Goal: Information Seeking & Learning: Check status

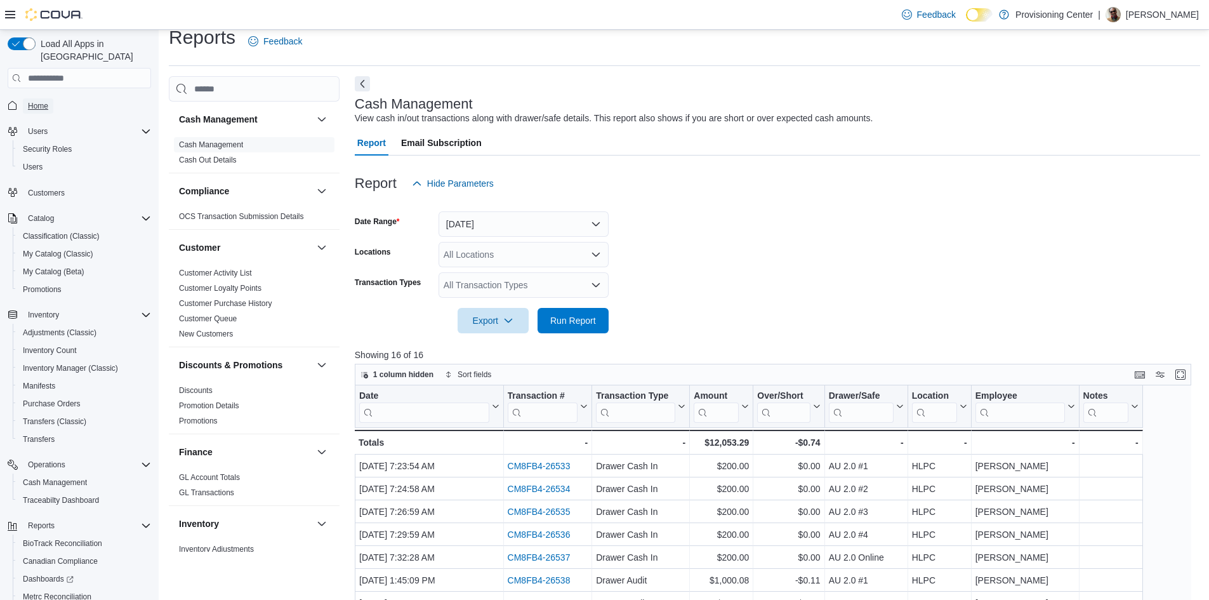
click at [41, 100] on span "Home" at bounding box center [38, 105] width 20 height 15
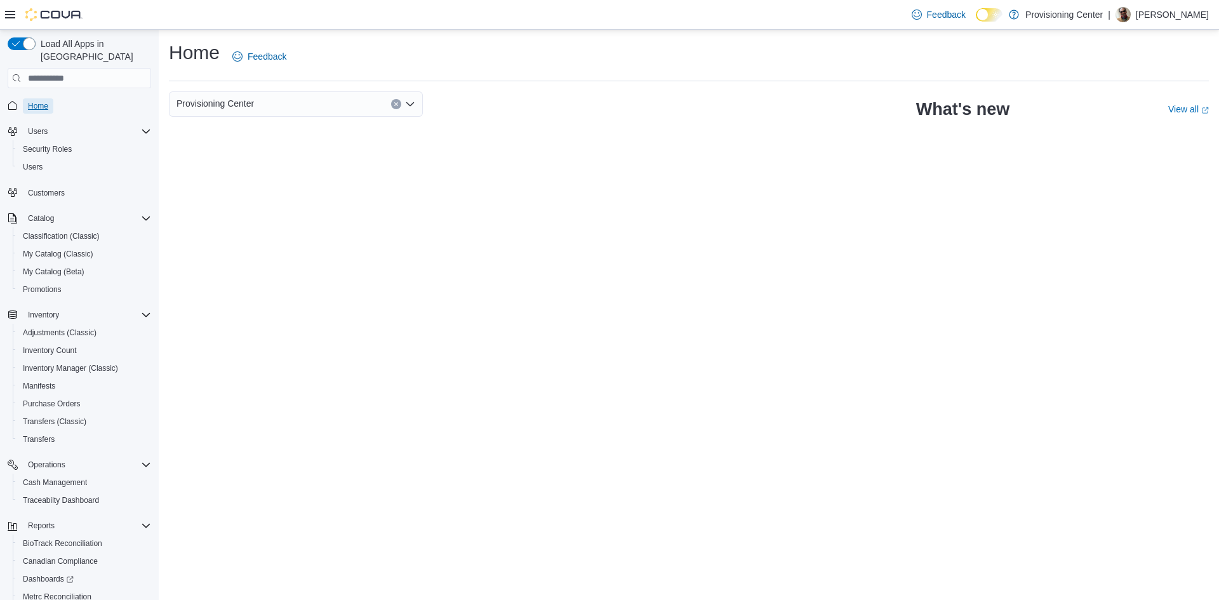
click at [36, 101] on span "Home" at bounding box center [38, 106] width 20 height 10
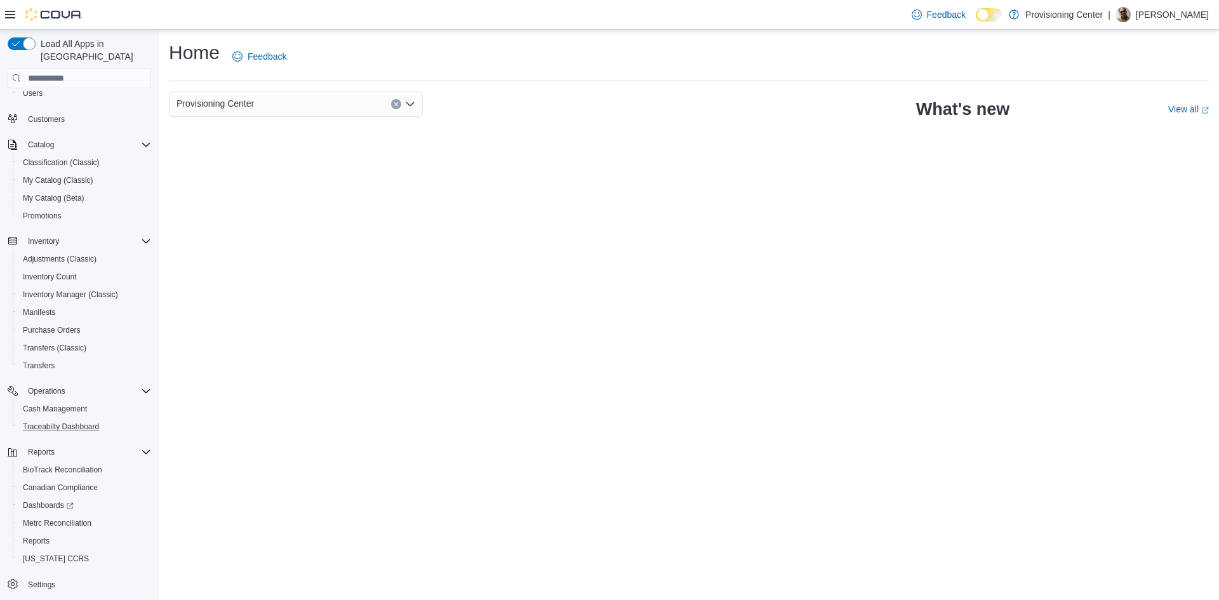
scroll to position [76, 0]
click at [36, 534] on span "Reports" at bounding box center [36, 539] width 27 height 10
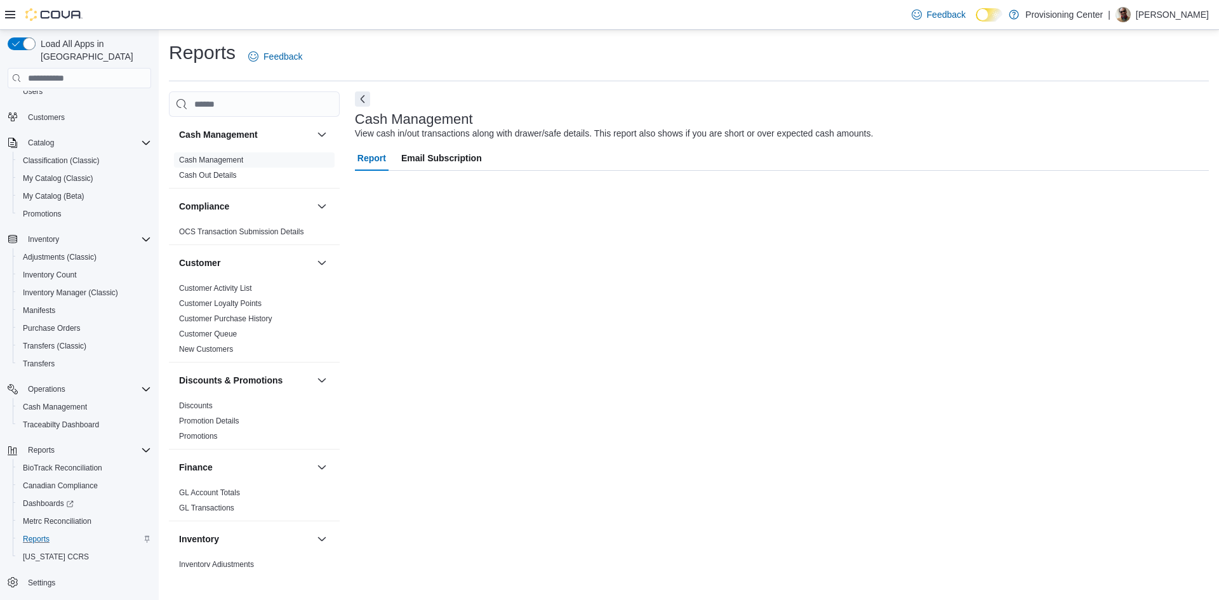
scroll to position [34, 0]
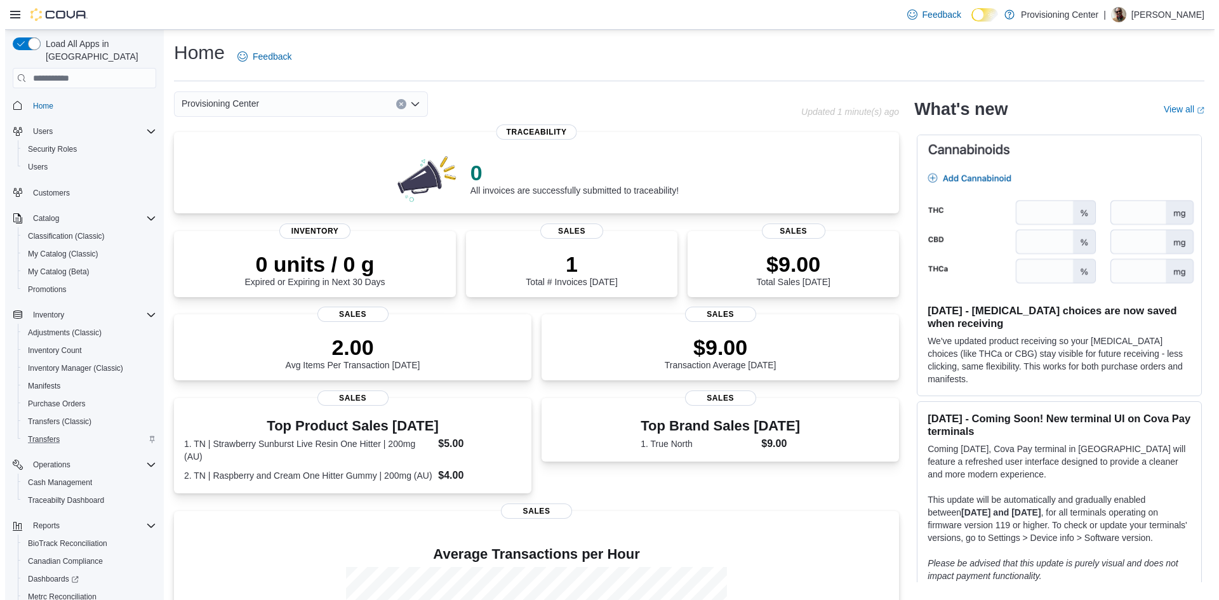
scroll to position [76, 0]
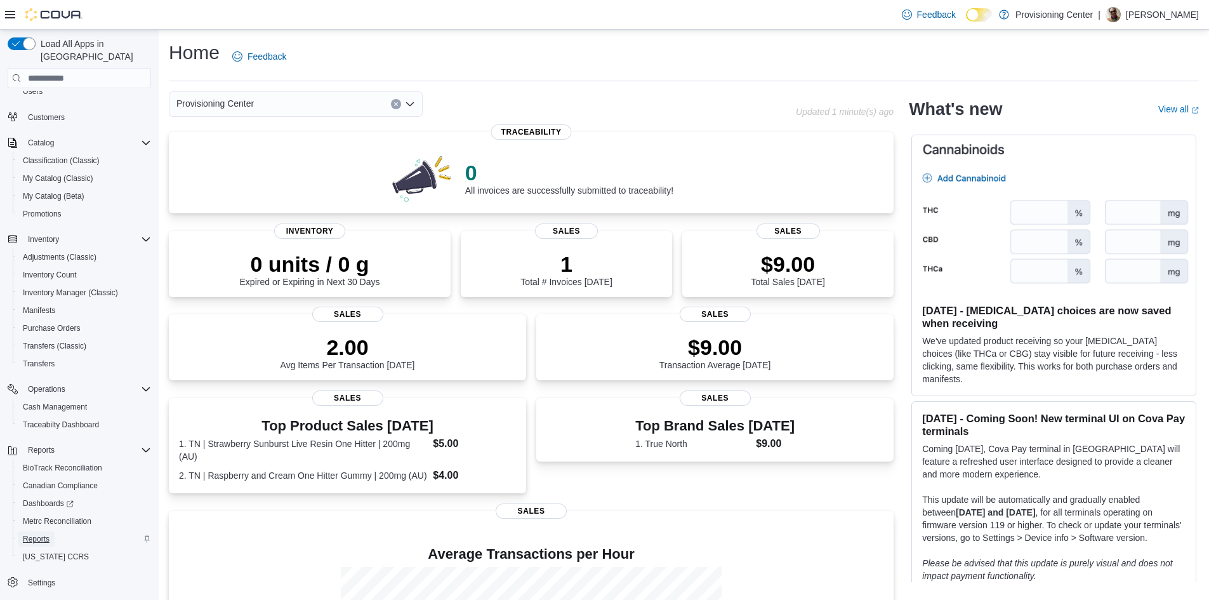
click at [42, 534] on span "Reports" at bounding box center [36, 539] width 27 height 10
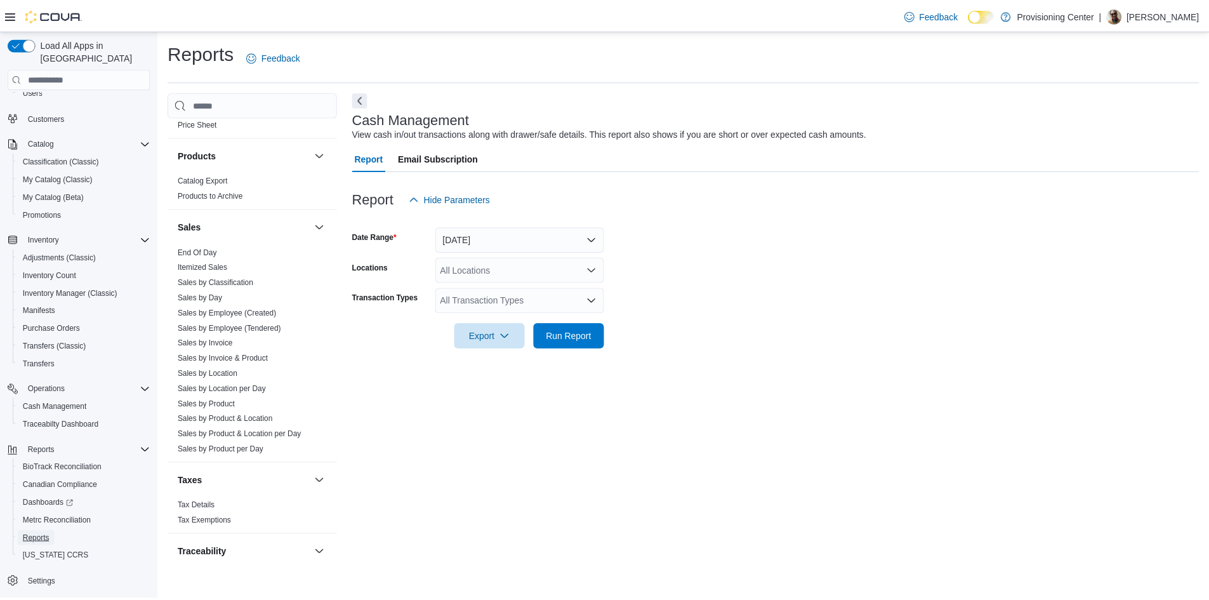
scroll to position [830, 0]
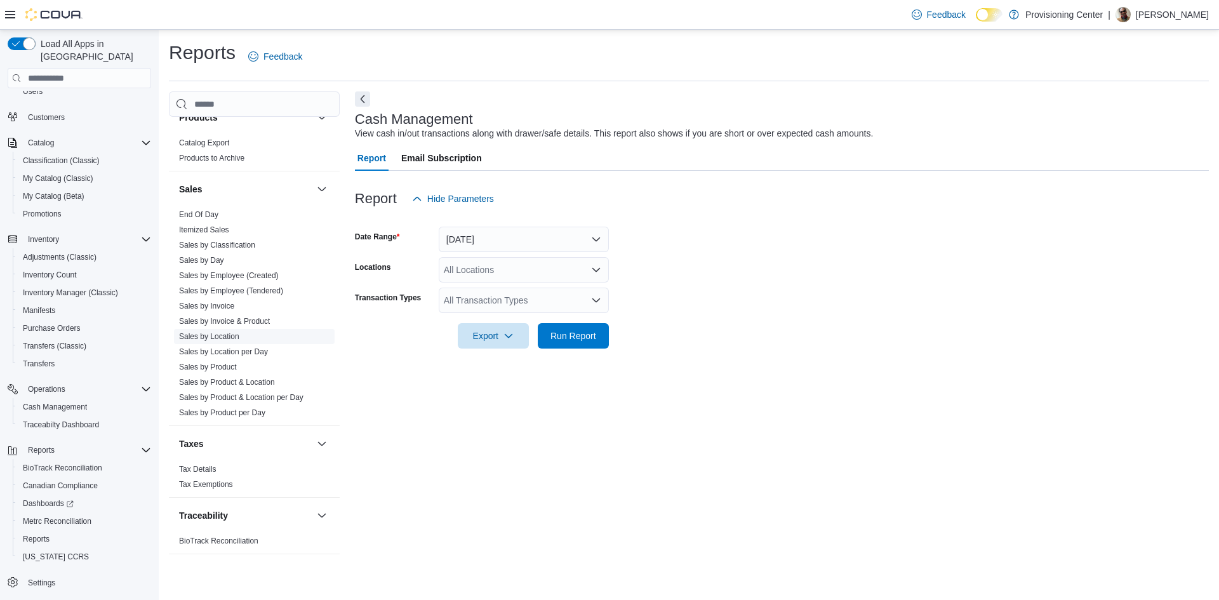
click at [215, 336] on link "Sales by Location" at bounding box center [209, 336] width 60 height 9
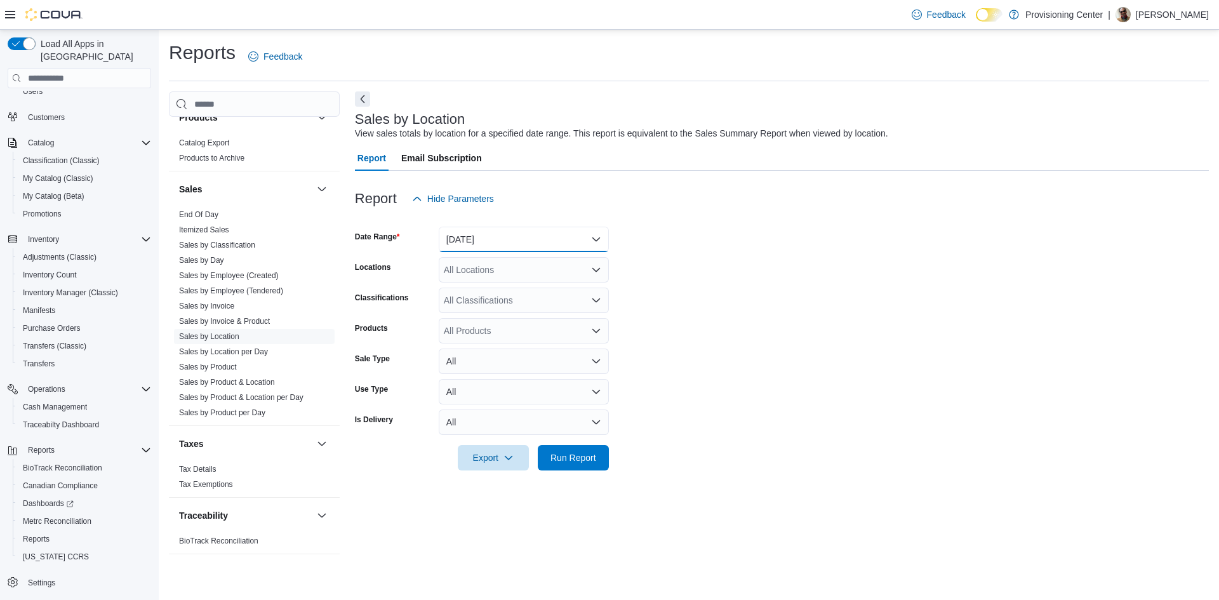
click at [542, 239] on button "Yesterday" at bounding box center [524, 239] width 170 height 25
click at [493, 318] on span "Yesterday" at bounding box center [531, 315] width 145 height 15
click at [566, 449] on span "Run Report" at bounding box center [573, 456] width 56 height 25
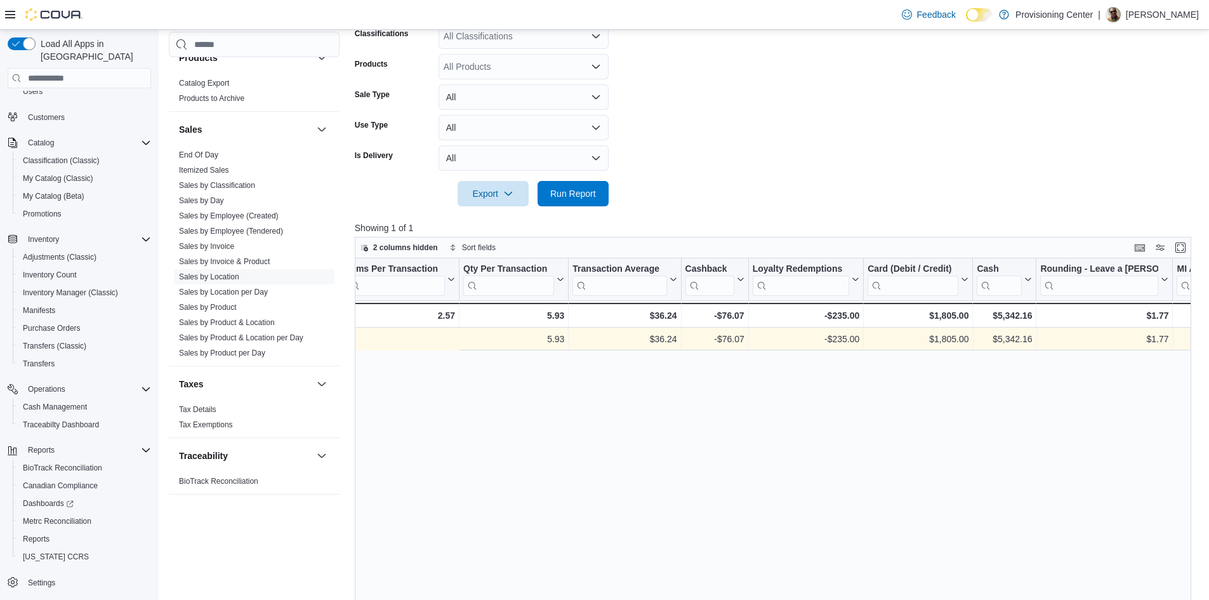
scroll to position [0, 1306]
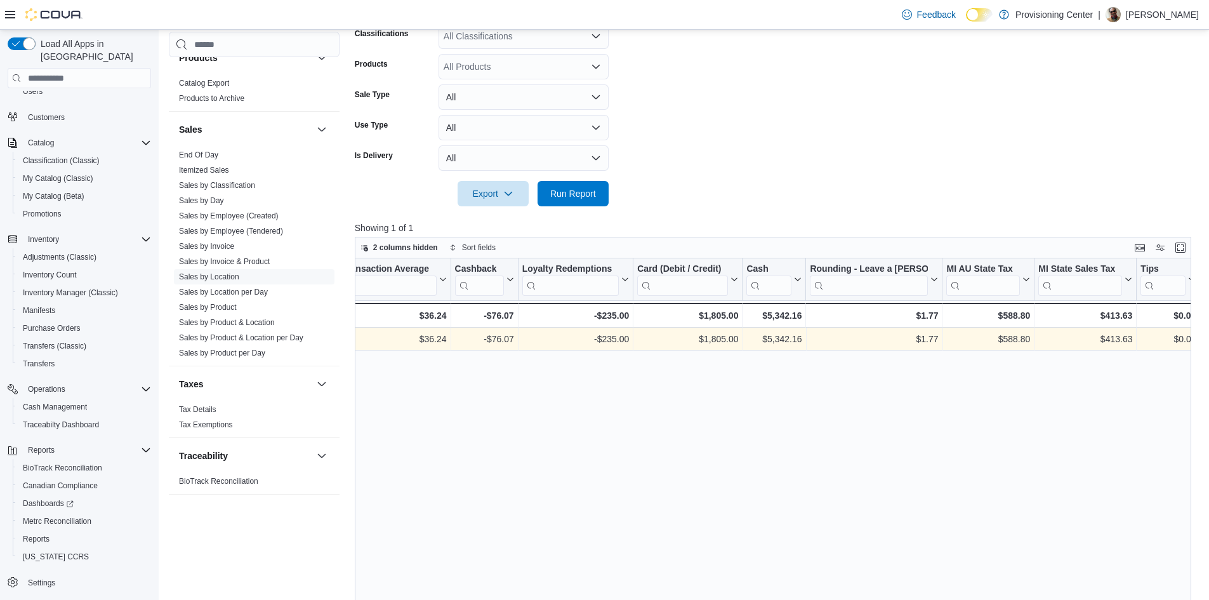
drag, startPoint x: 713, startPoint y: 341, endPoint x: 984, endPoint y: 352, distance: 271.3
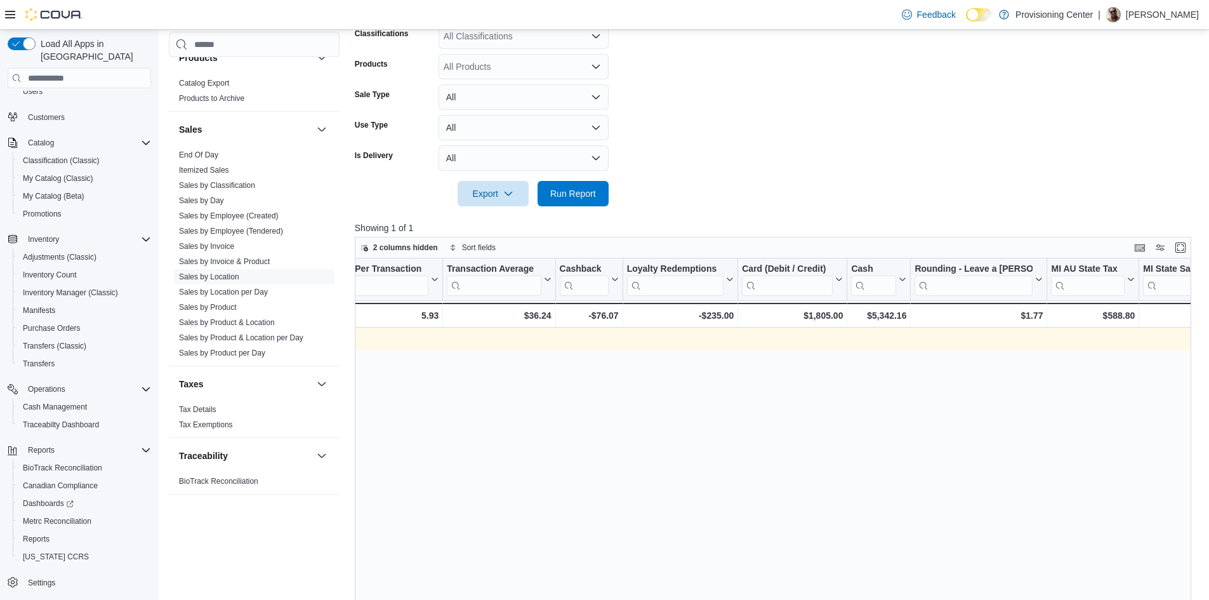
scroll to position [0, 0]
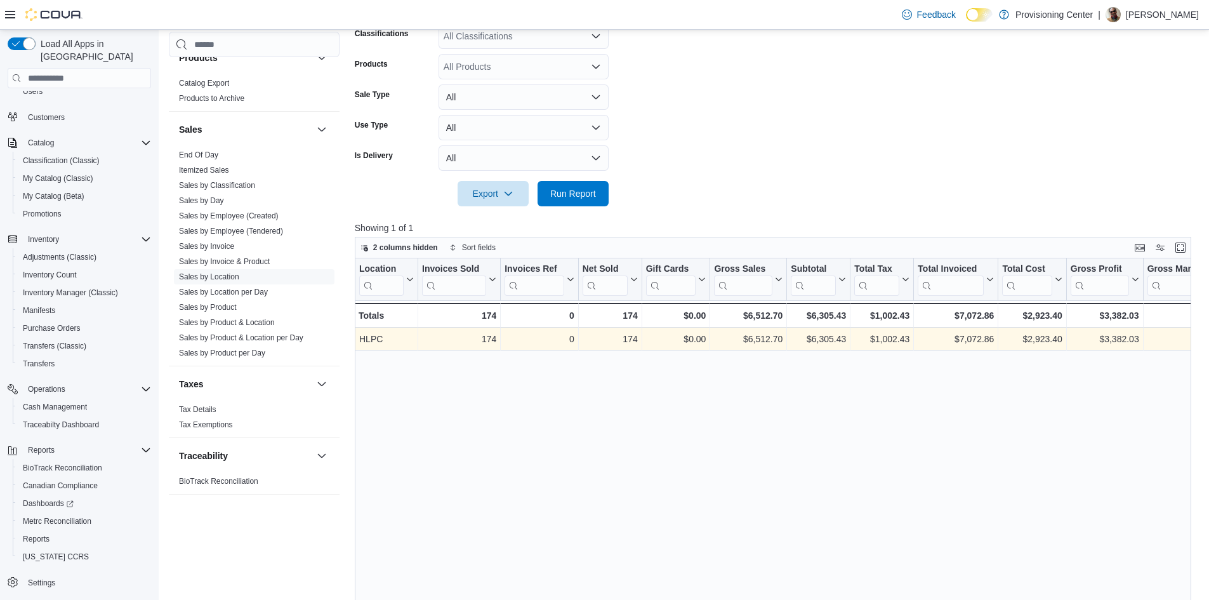
drag, startPoint x: 871, startPoint y: 384, endPoint x: 432, endPoint y: 388, distance: 439.3
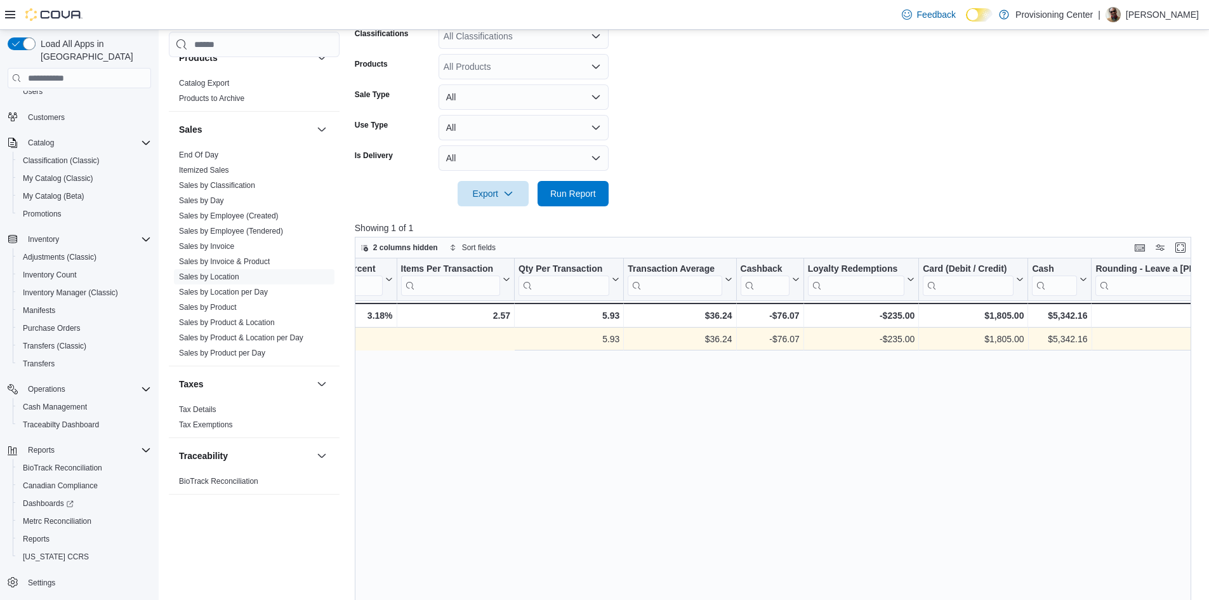
scroll to position [0, 1306]
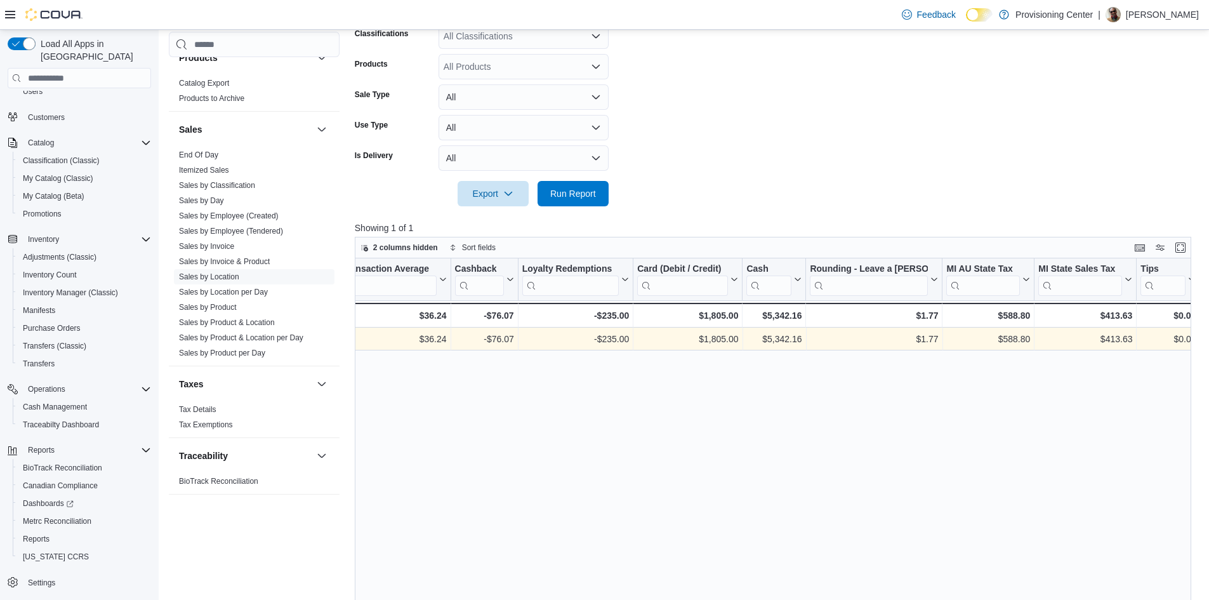
drag, startPoint x: 955, startPoint y: 402, endPoint x: 1118, endPoint y: 398, distance: 163.2
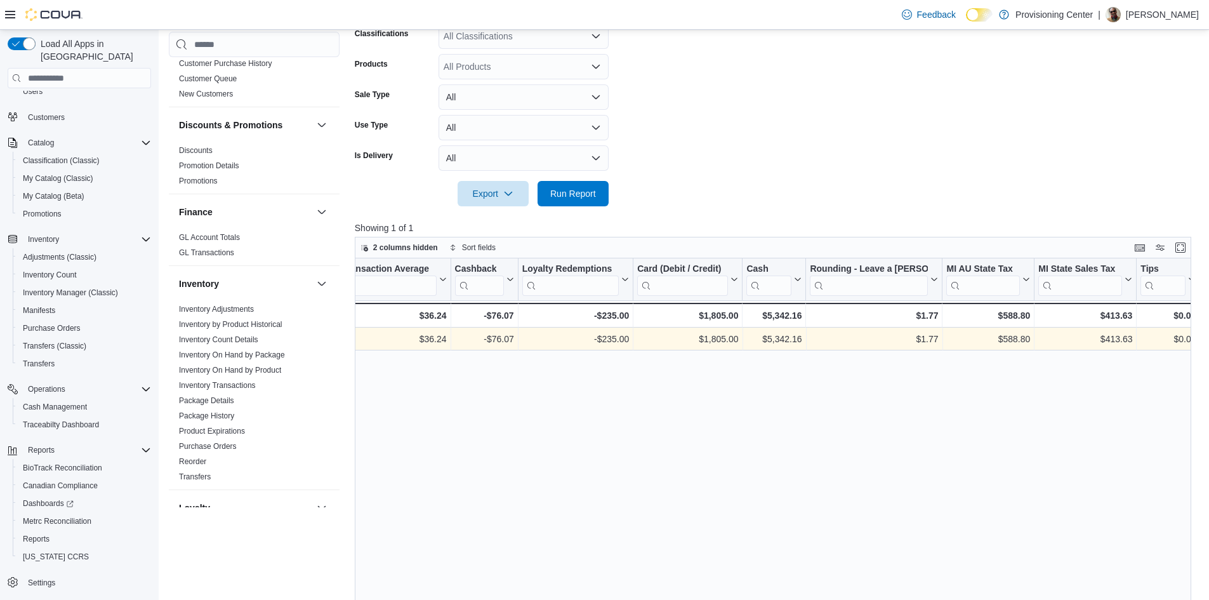
scroll to position [0, 0]
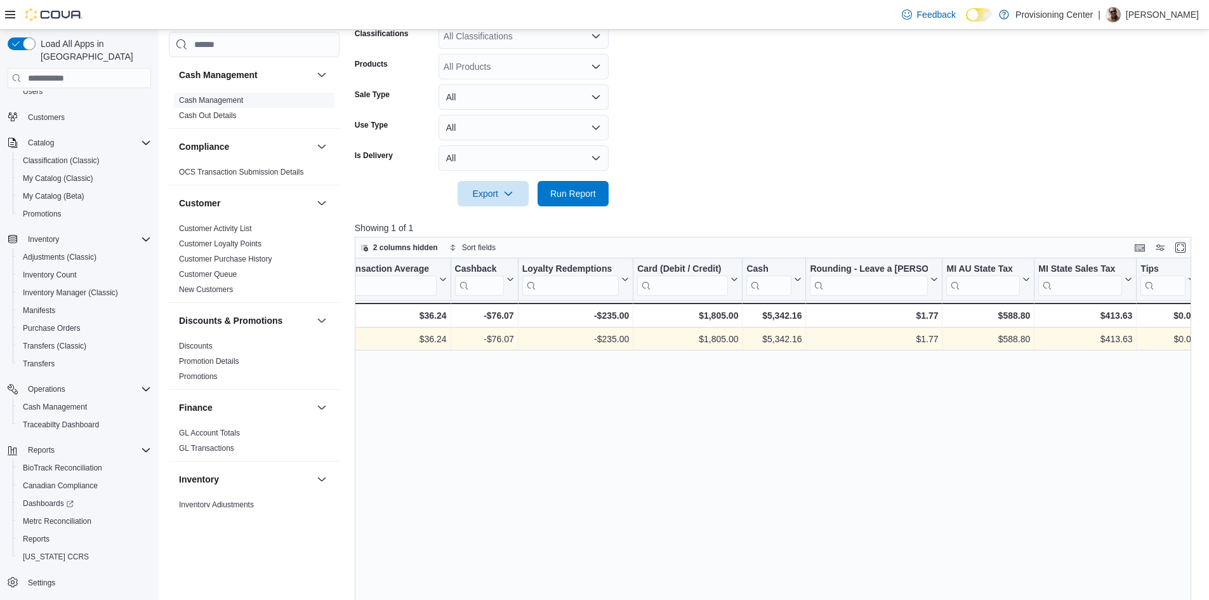
click at [226, 98] on link "Cash Management" at bounding box center [211, 100] width 64 height 9
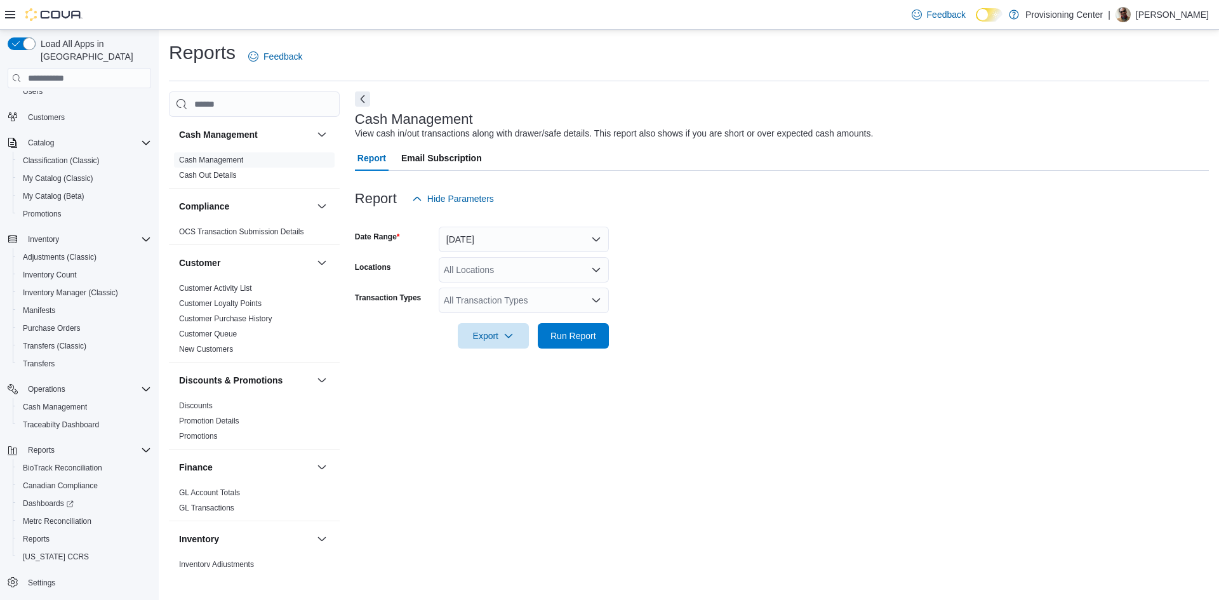
click at [493, 225] on div at bounding box center [782, 218] width 854 height 15
click at [497, 232] on button "Today" at bounding box center [524, 239] width 170 height 25
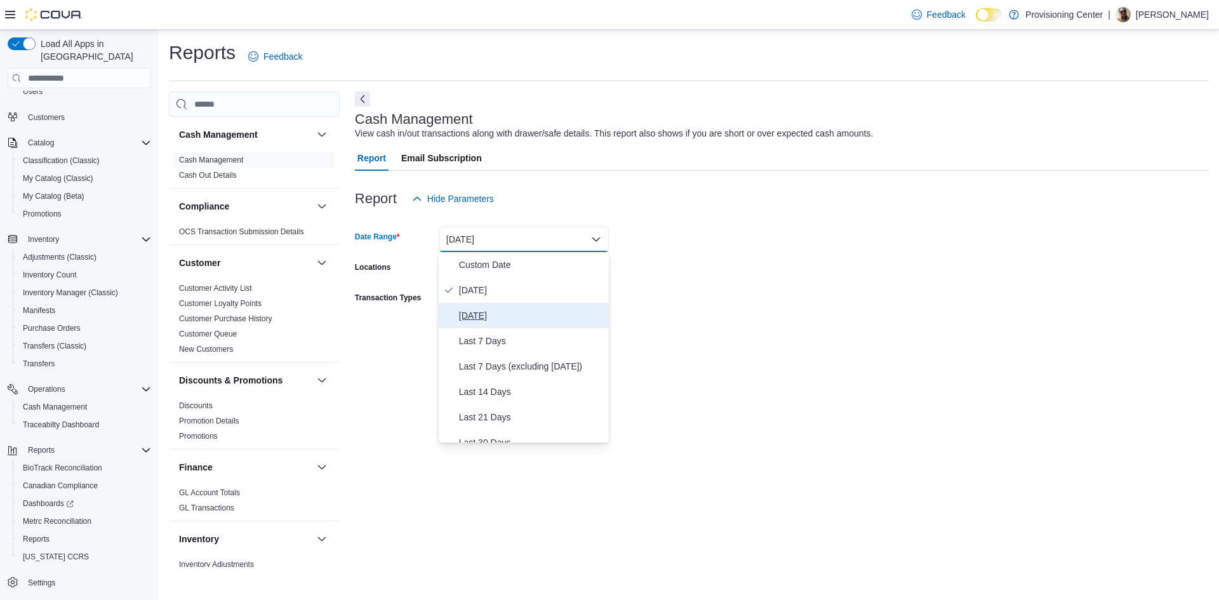
click at [500, 315] on span "Yesterday" at bounding box center [531, 315] width 145 height 15
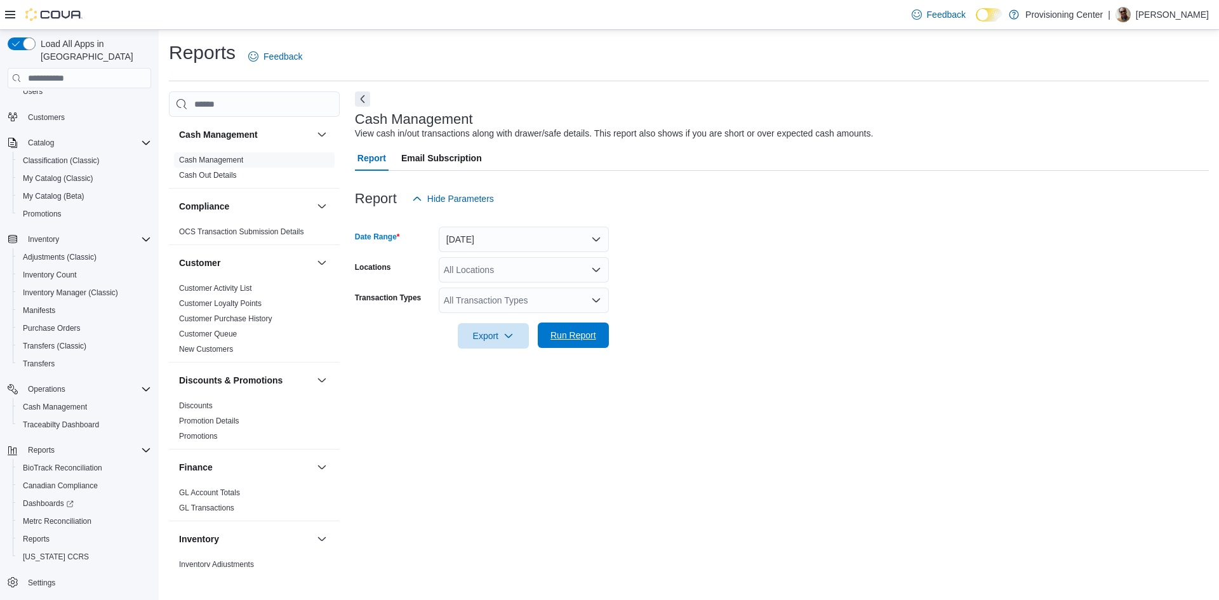
click at [575, 326] on span "Run Report" at bounding box center [573, 334] width 56 height 25
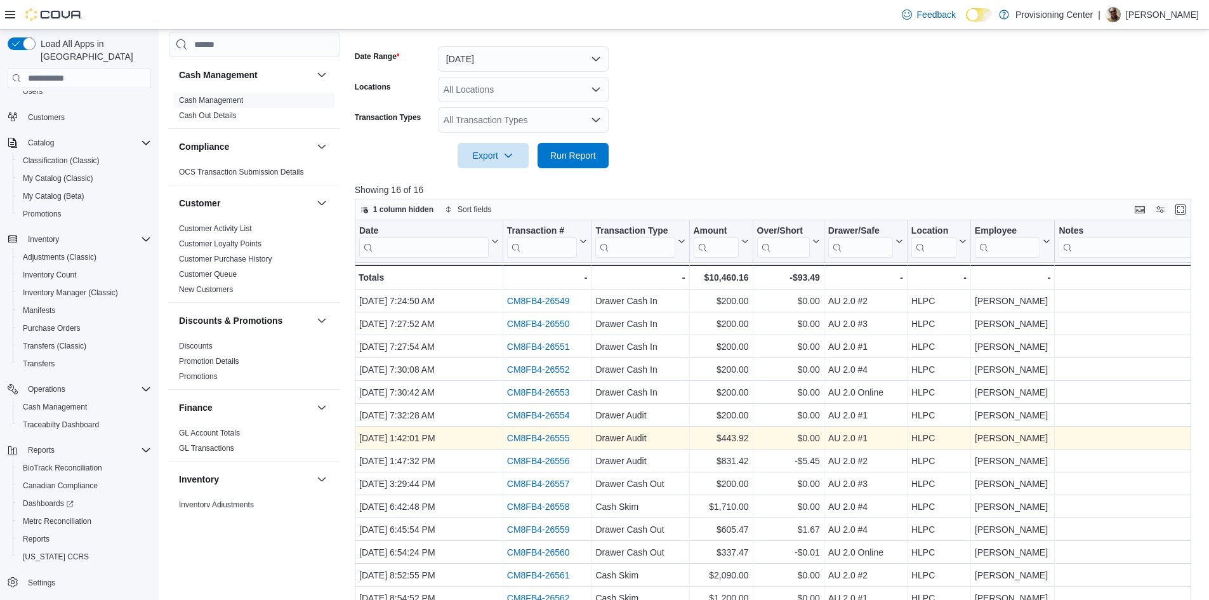
scroll to position [269, 0]
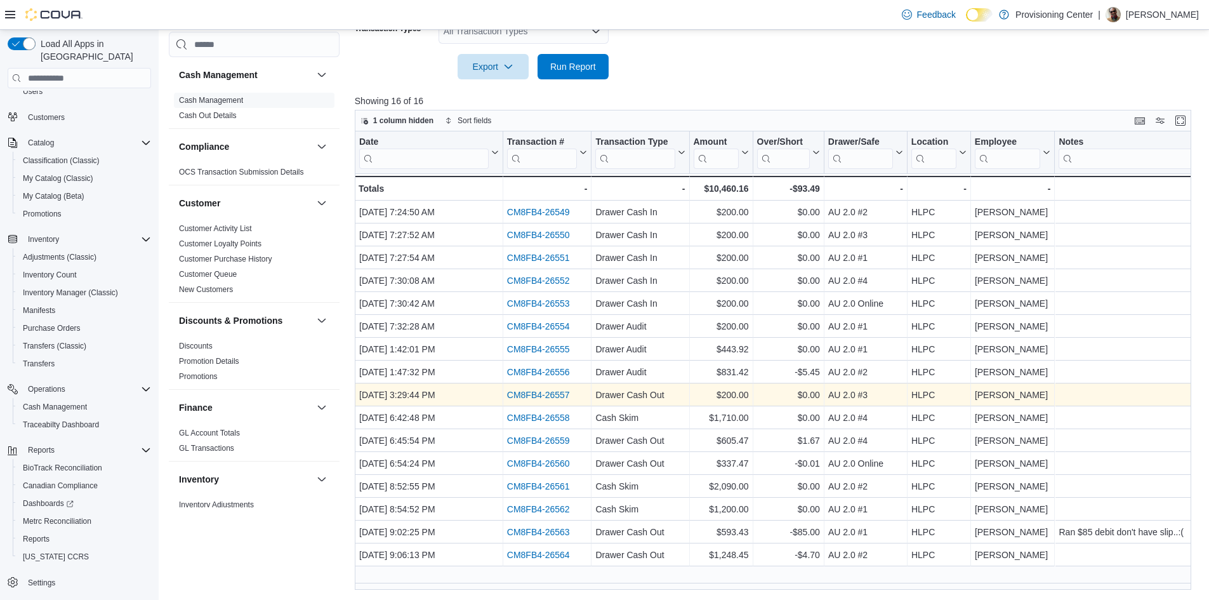
click at [554, 395] on link "CM8FB4-26557" at bounding box center [538, 395] width 63 height 10
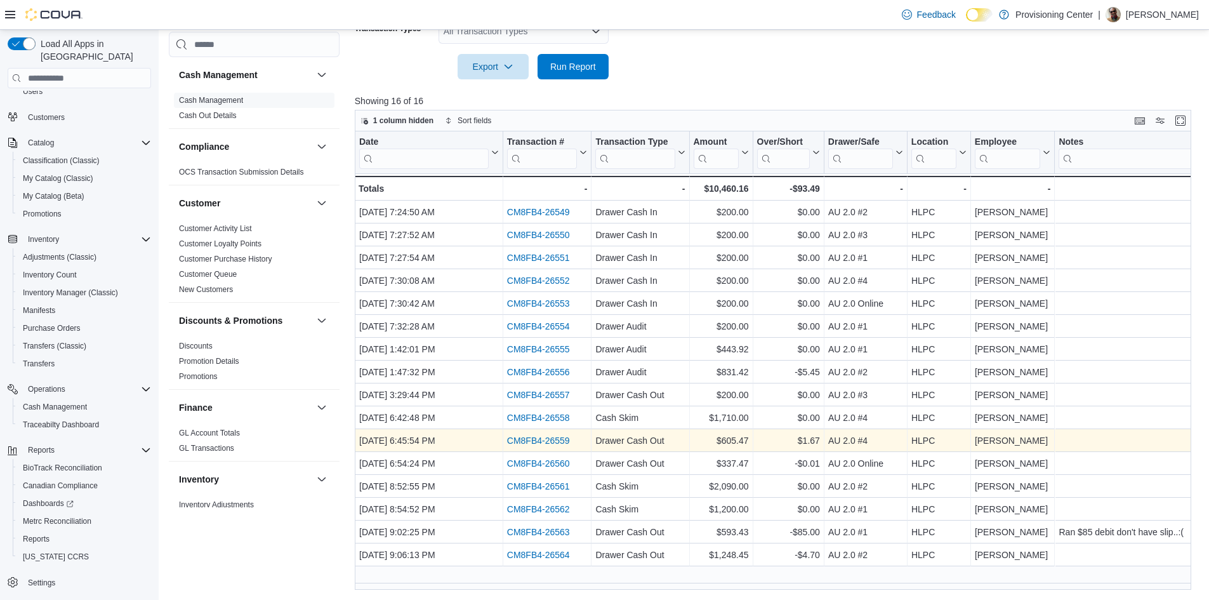
click at [552, 442] on link "CM8FB4-26559" at bounding box center [538, 440] width 63 height 10
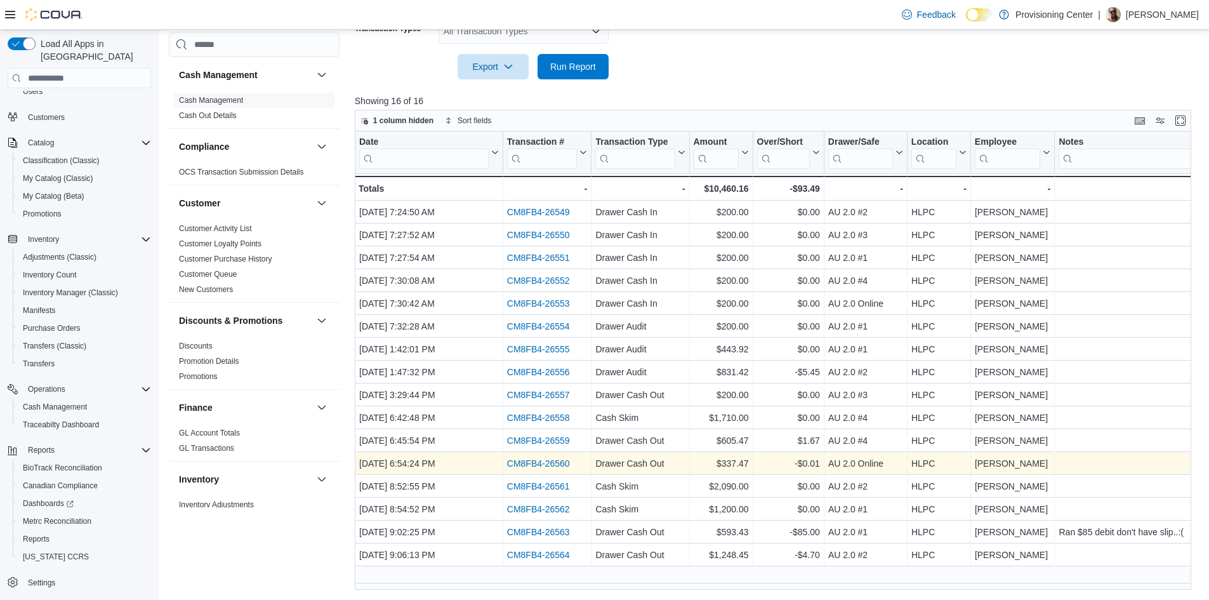
click at [553, 467] on link "CM8FB4-26560" at bounding box center [538, 463] width 63 height 10
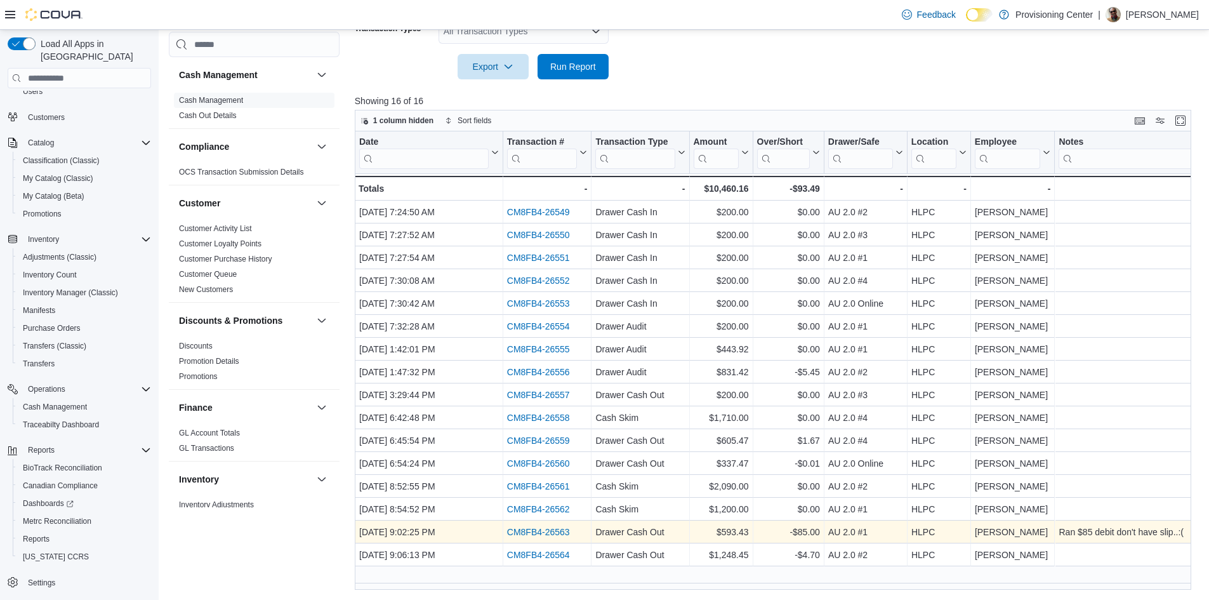
click at [552, 533] on link "CM8FB4-26563" at bounding box center [538, 532] width 63 height 10
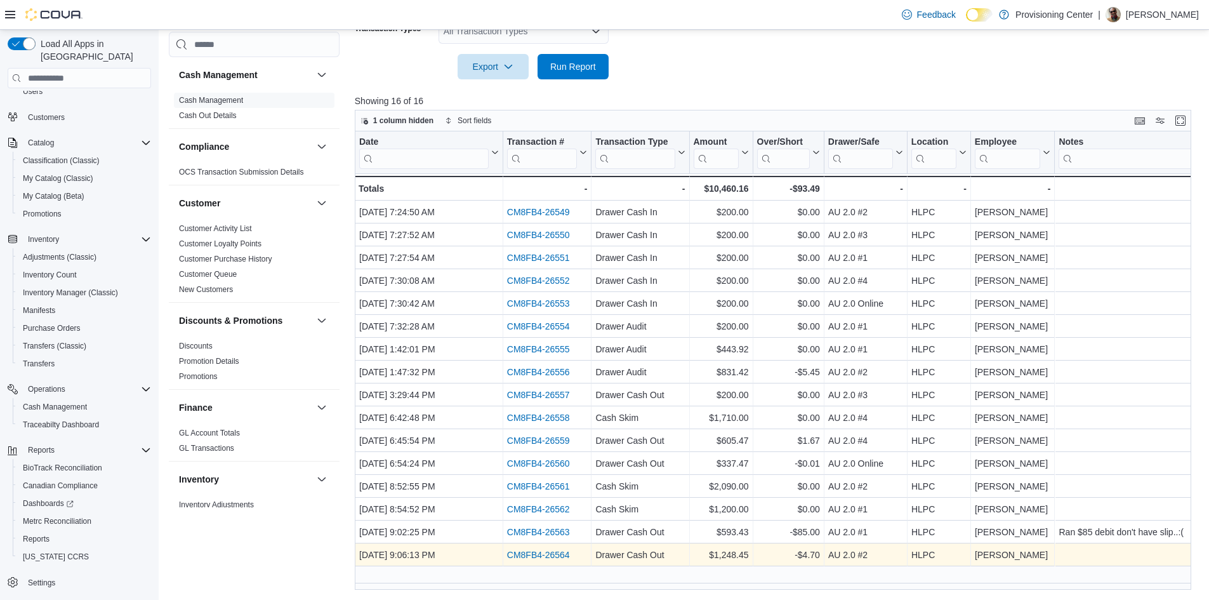
click at [562, 559] on link "CM8FB4-26564" at bounding box center [538, 555] width 63 height 10
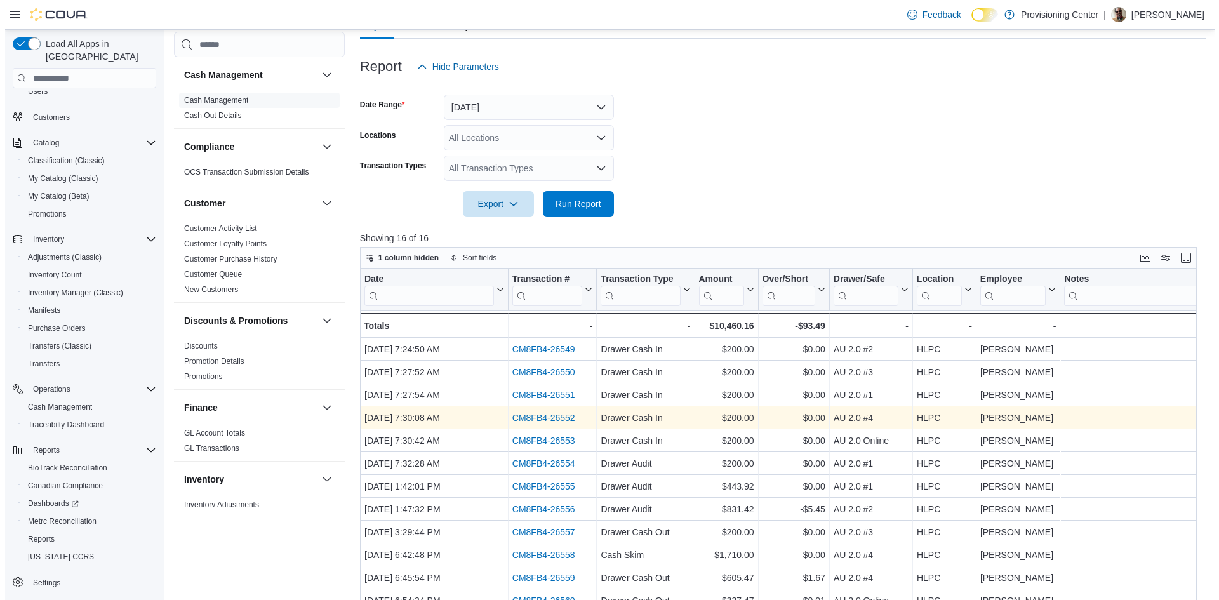
scroll to position [0, 0]
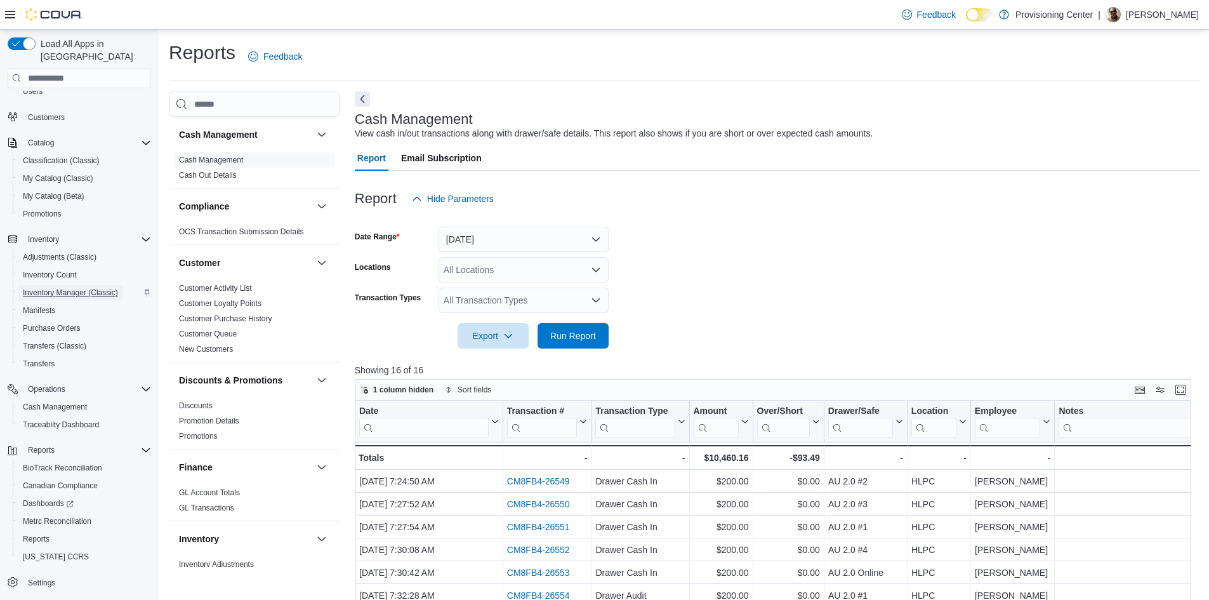
click at [113, 288] on span "Inventory Manager (Classic)" at bounding box center [70, 293] width 95 height 10
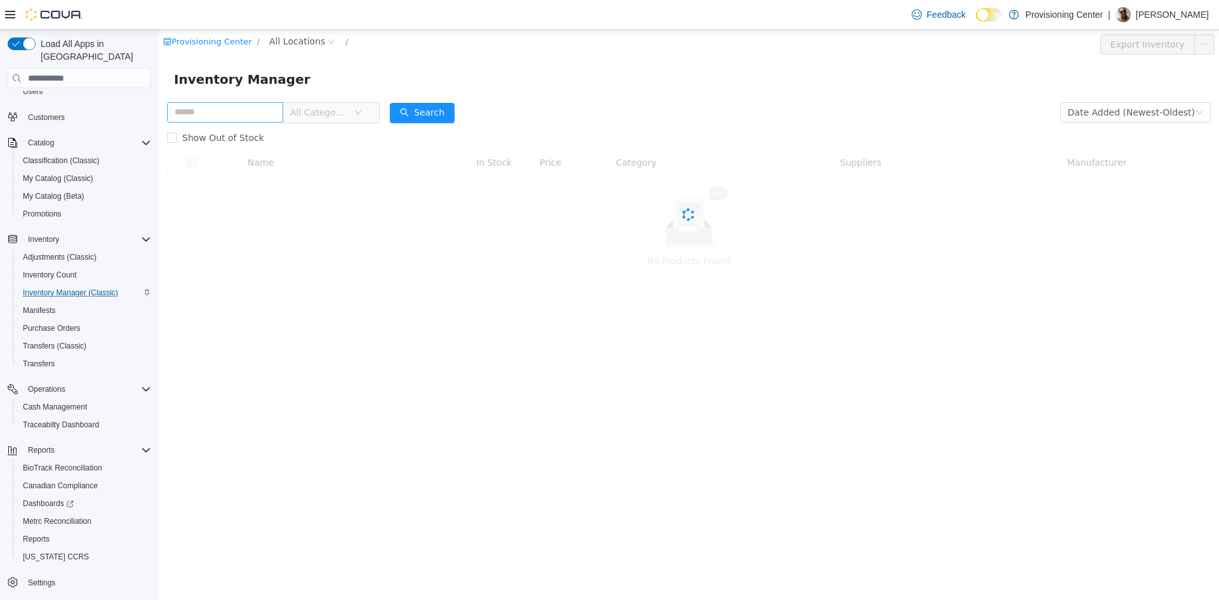
click at [238, 112] on input "text" at bounding box center [225, 112] width 116 height 20
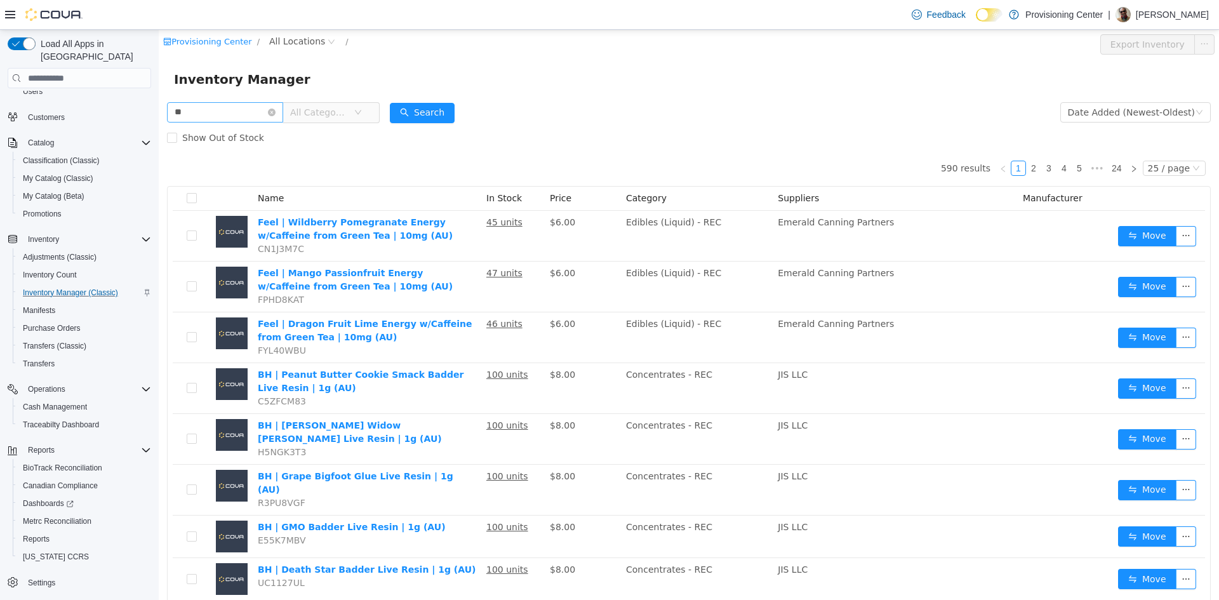
type input "**"
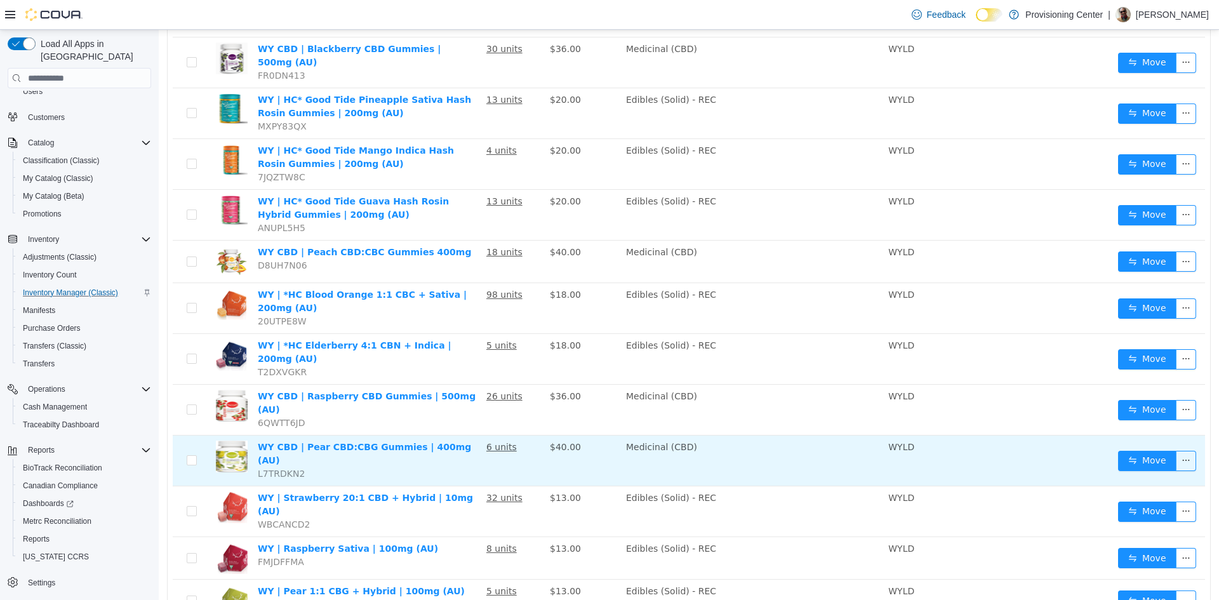
scroll to position [446, 0]
